Goal: Find specific fact

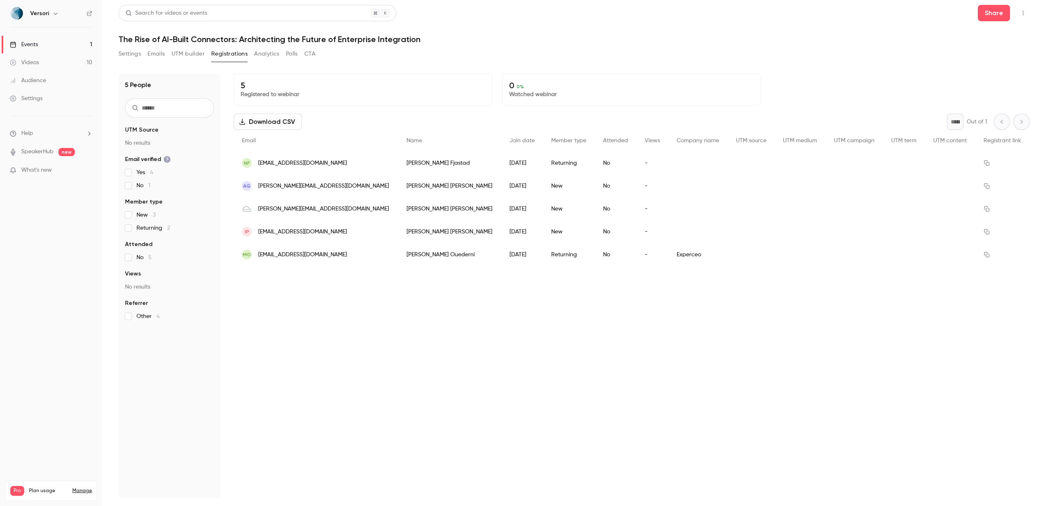
click at [413, 183] on div "[PERSON_NAME]" at bounding box center [449, 185] width 103 height 23
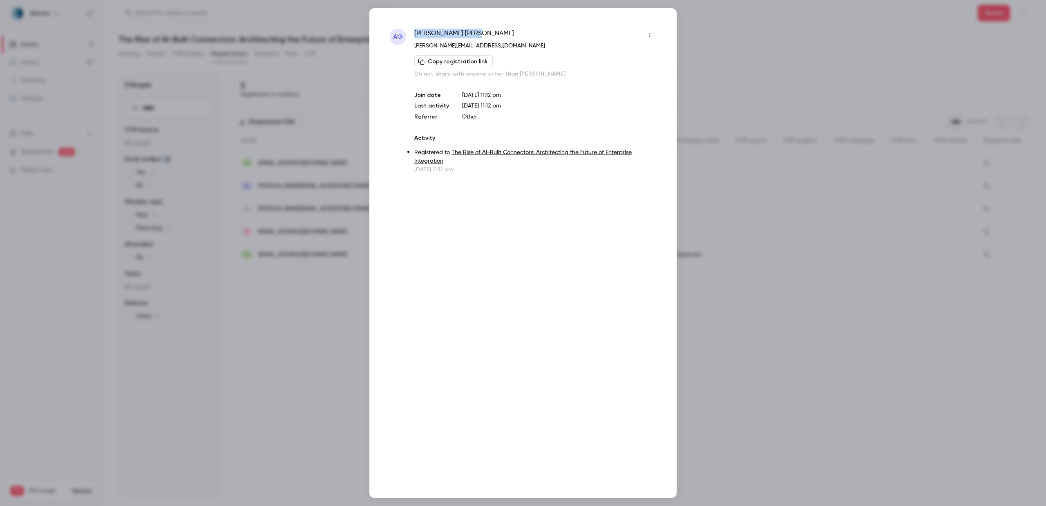
drag, startPoint x: 469, startPoint y: 32, endPoint x: 414, endPoint y: 33, distance: 55.2
click at [415, 34] on div "Abhinav Gupta" at bounding box center [535, 35] width 242 height 13
copy span "Abhinav Gupta"
click at [328, 73] on div at bounding box center [523, 253] width 1046 height 506
